Goal: Information Seeking & Learning: Learn about a topic

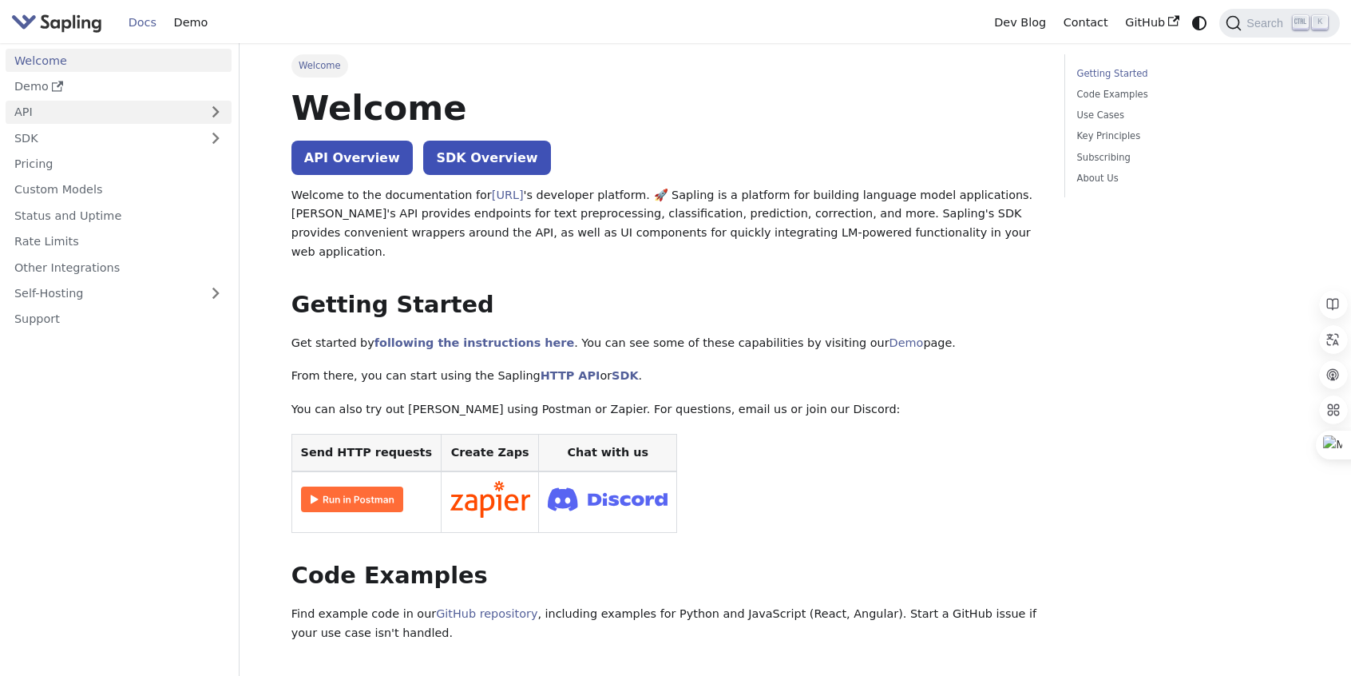
click at [140, 121] on link "API" at bounding box center [103, 112] width 194 height 23
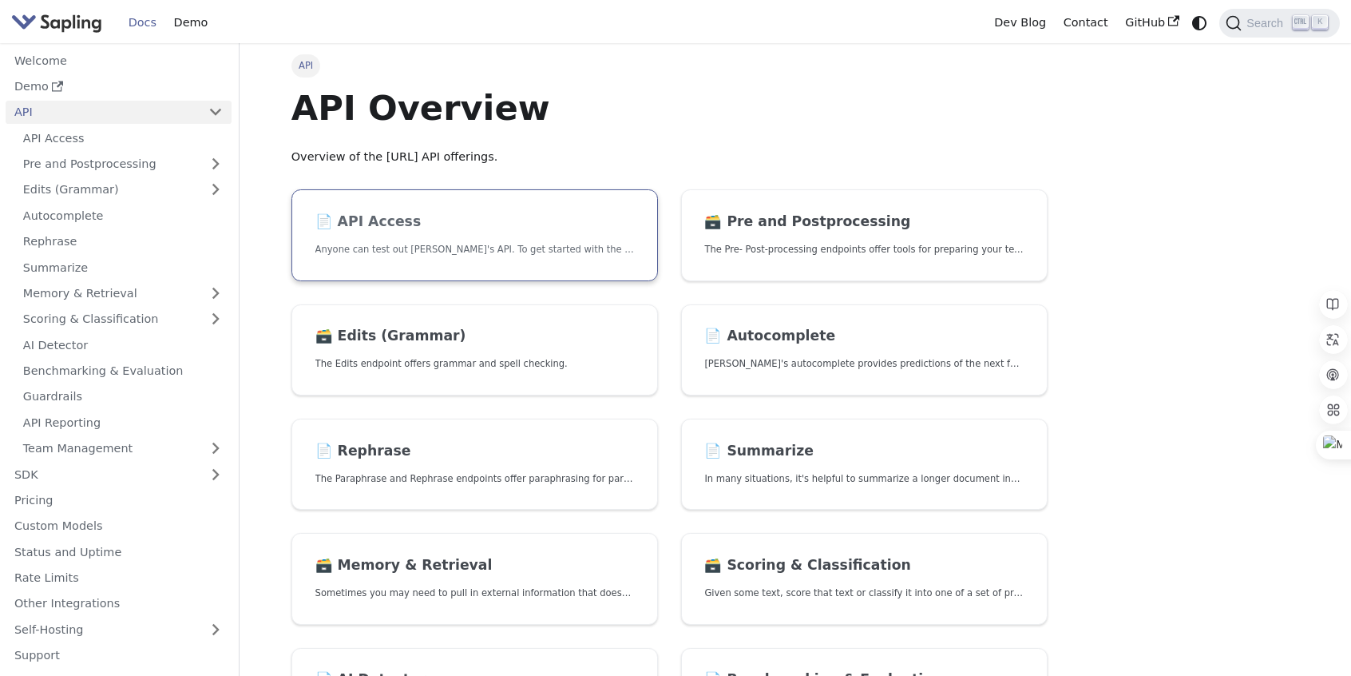
click at [470, 239] on link "📄️ API Access Anyone can test out Sapling's API. To get started with the API, s…" at bounding box center [474, 235] width 367 height 92
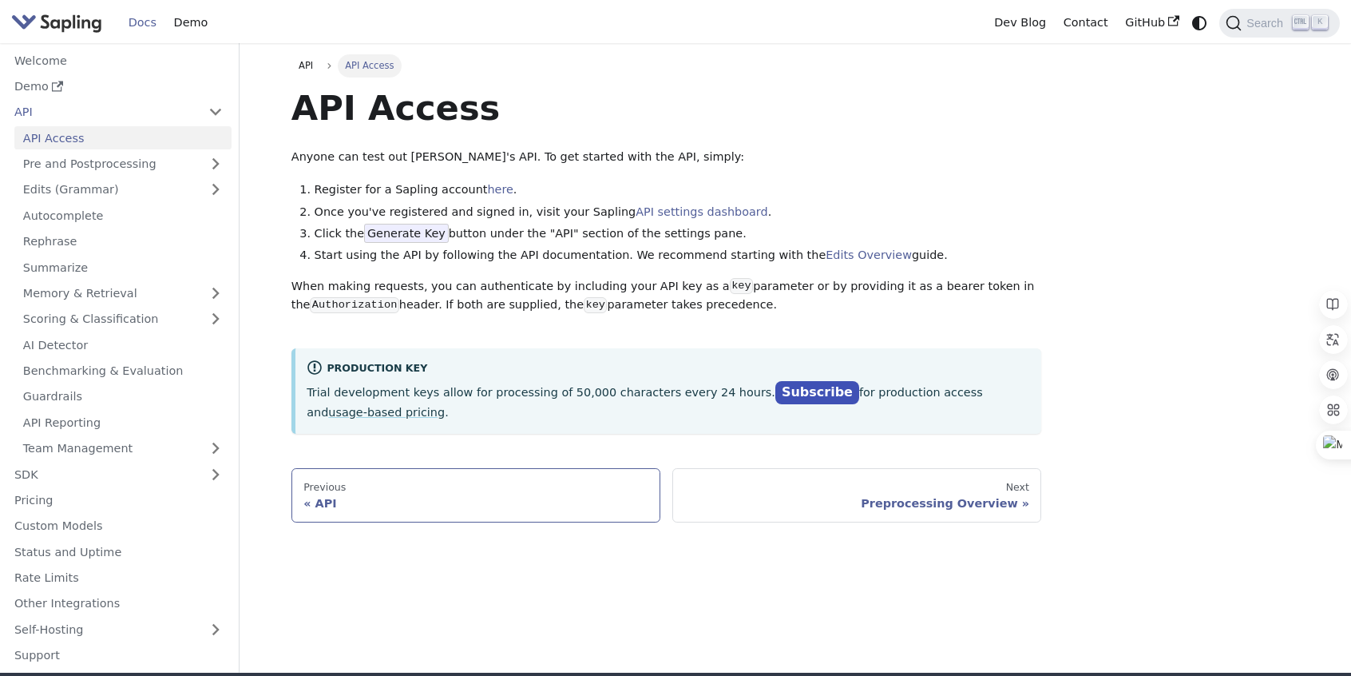
click at [569, 502] on div "API" at bounding box center [475, 503] width 345 height 14
